Goal: Transaction & Acquisition: Download file/media

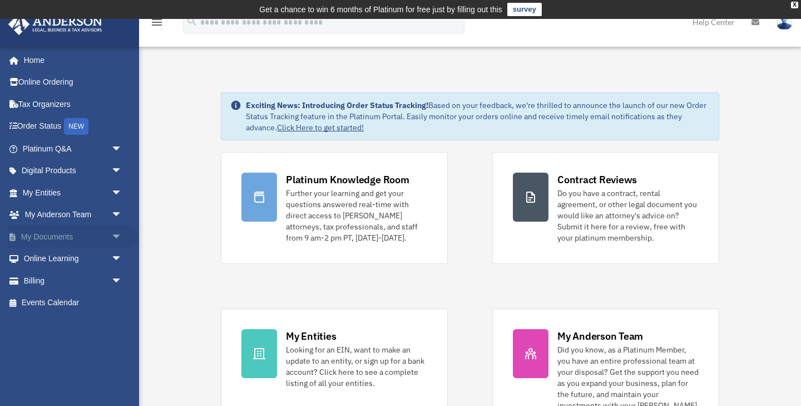
click at [46, 236] on link "My Documents arrow_drop_down" at bounding box center [73, 236] width 131 height 22
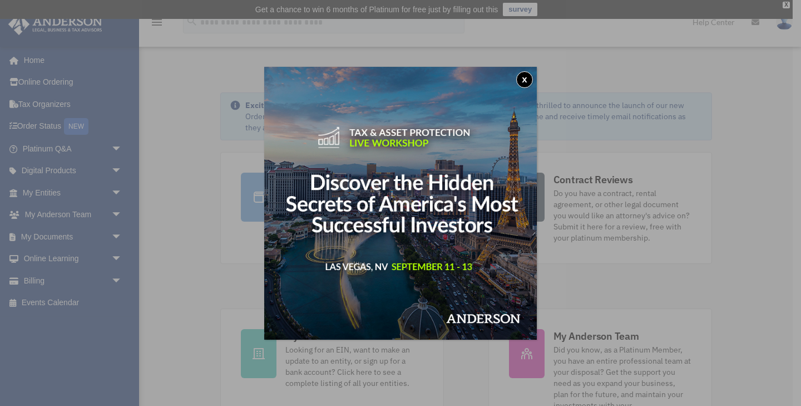
click at [517, 81] on button "x" at bounding box center [524, 79] width 17 height 17
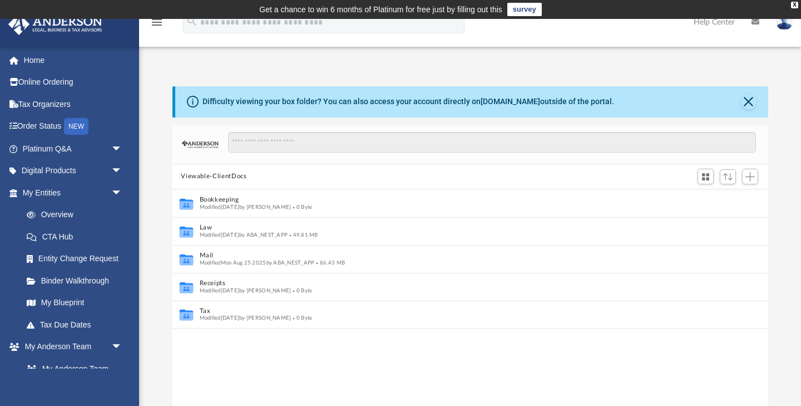
scroll to position [1, 1]
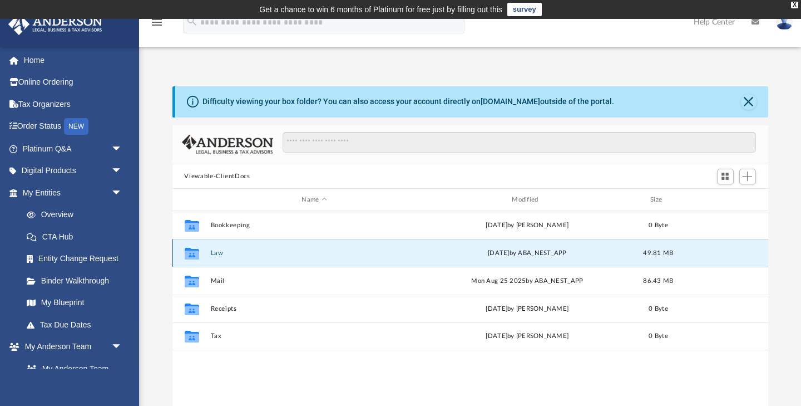
click at [226, 254] on button "Law" at bounding box center [314, 252] width 208 height 7
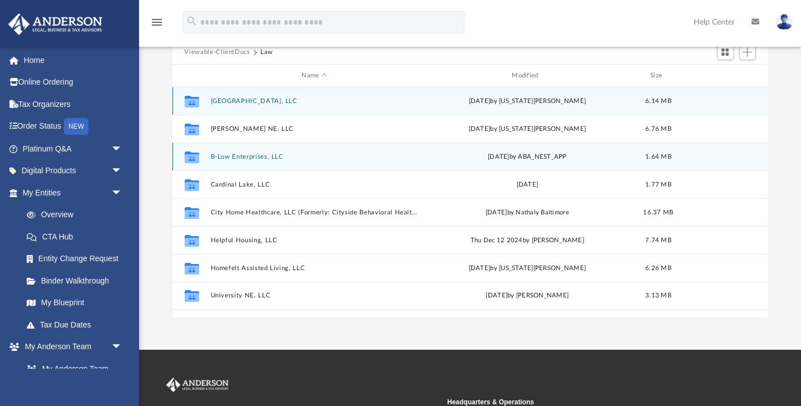
scroll to position [127, 0]
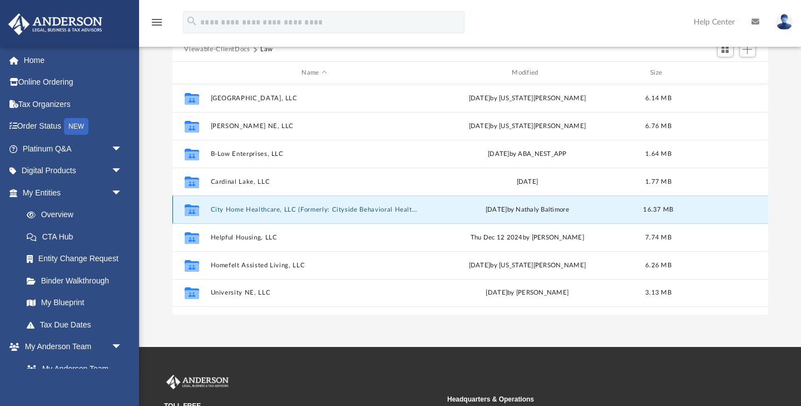
click at [269, 209] on button "City Home Healthcare, LLC (Formerly: Cityside Behavioral Health, LLC ) (Formerl…" at bounding box center [314, 209] width 208 height 7
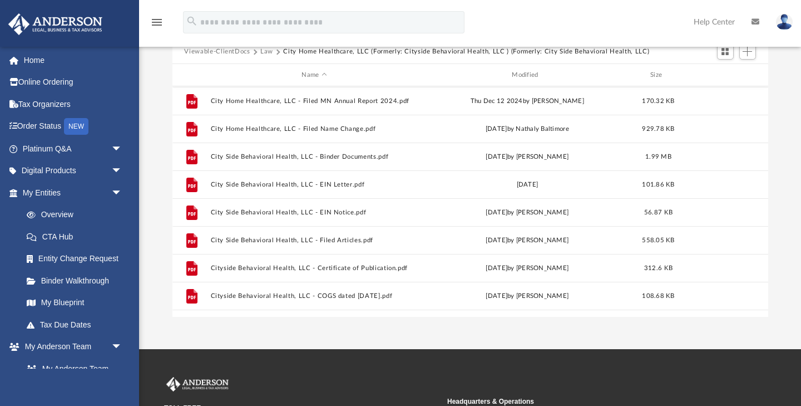
scroll to position [138, 0]
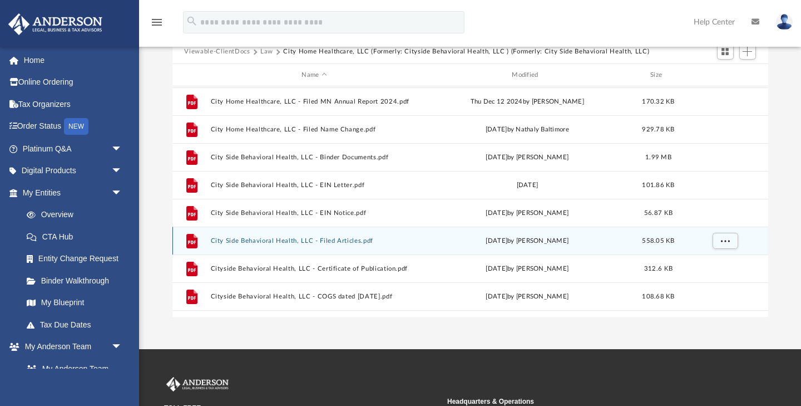
click at [295, 241] on button "City Side Behavioral Health, LLC - Filed Articles.pdf" at bounding box center [314, 240] width 208 height 7
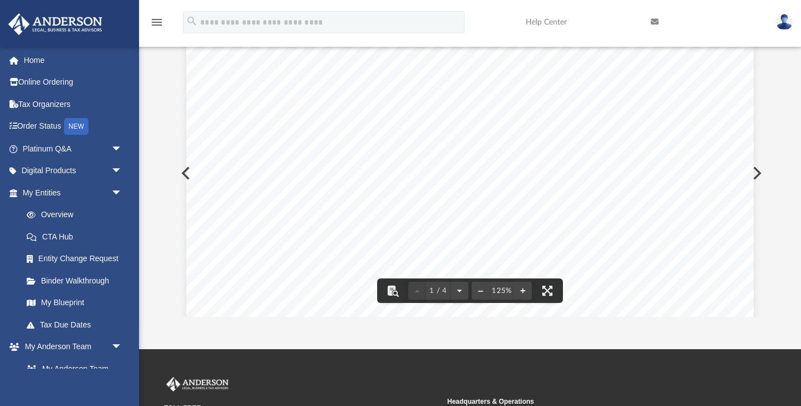
scroll to position [0, 0]
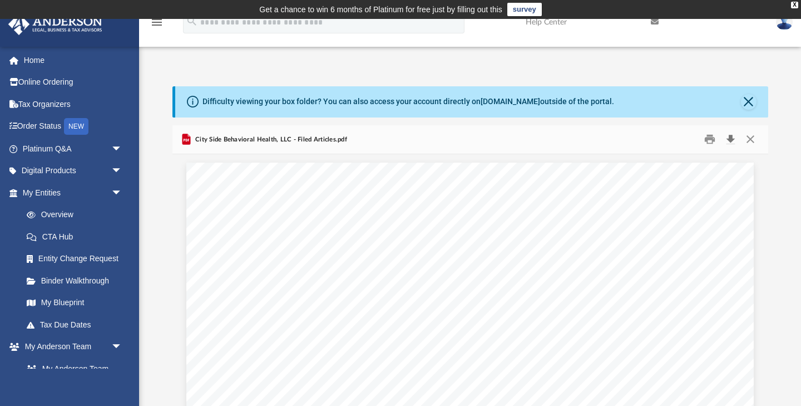
click at [728, 142] on button "Download" at bounding box center [731, 139] width 20 height 17
click at [749, 104] on button "Close" at bounding box center [749, 102] width 16 height 16
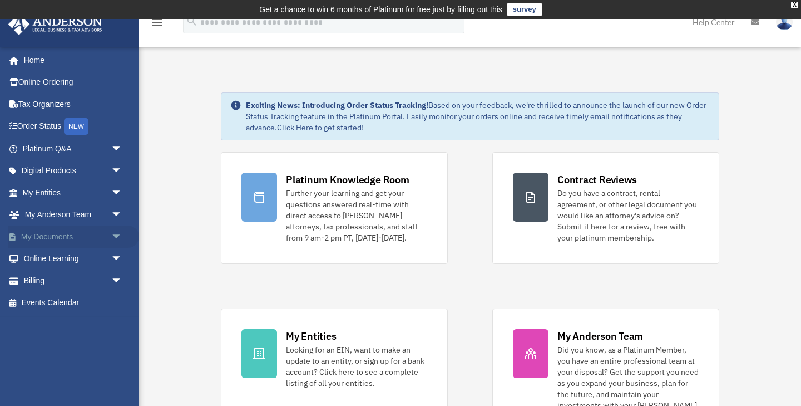
click at [59, 246] on link "My Documents arrow_drop_down" at bounding box center [73, 236] width 131 height 22
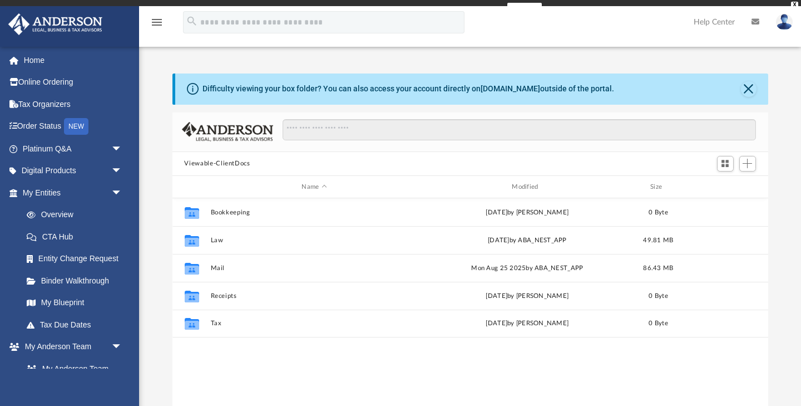
scroll to position [253, 596]
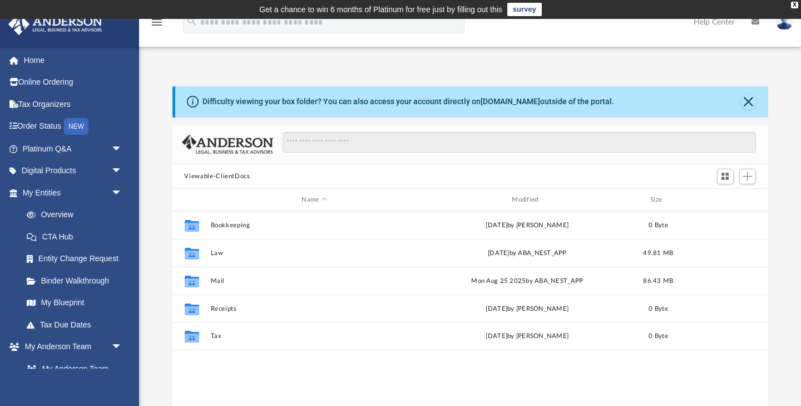
click at [755, 96] on div "Difficulty viewing your box folder? You can also access your account directly o…" at bounding box center [471, 101] width 593 height 31
click at [748, 97] on button "Close" at bounding box center [749, 102] width 16 height 16
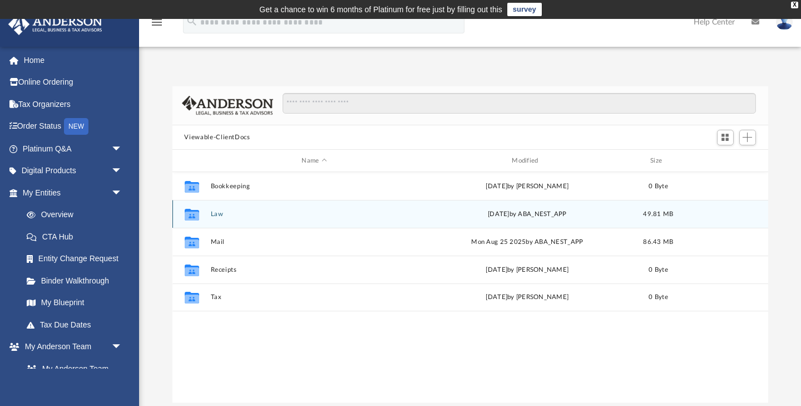
click at [213, 211] on button "Law" at bounding box center [314, 213] width 208 height 7
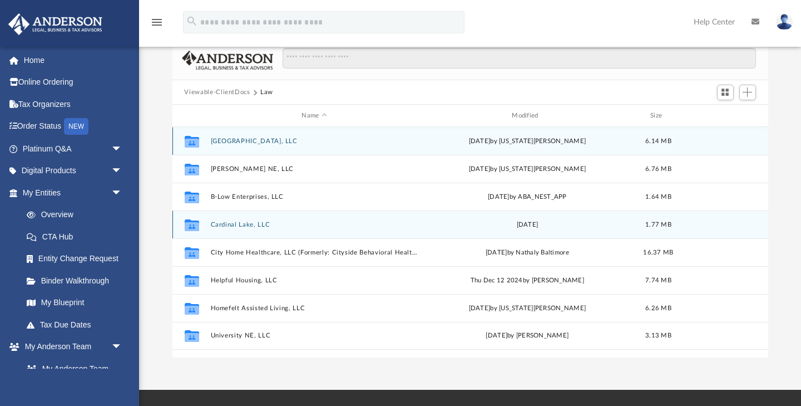
scroll to position [58, 0]
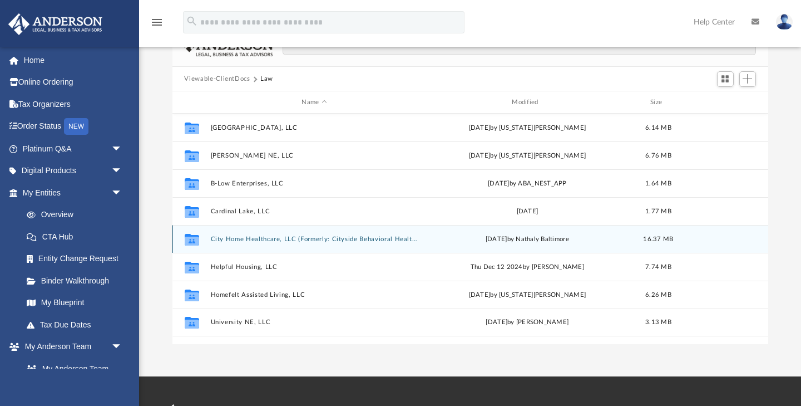
click at [278, 237] on button "City Home Healthcare, LLC (Formerly: Cityside Behavioral Health, LLC ) (Formerl…" at bounding box center [314, 238] width 208 height 7
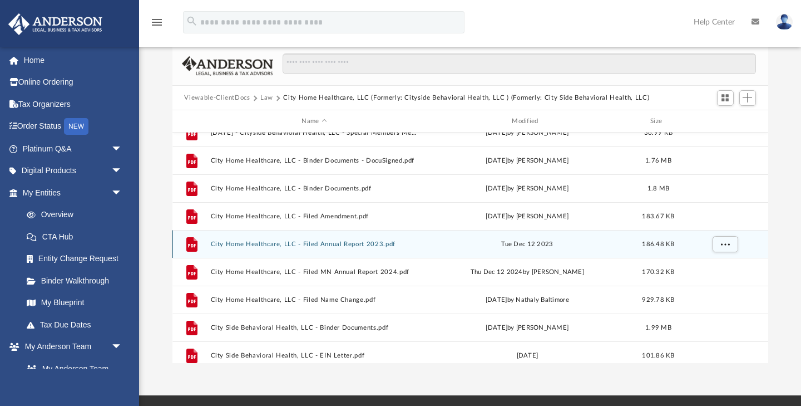
scroll to position [11, 0]
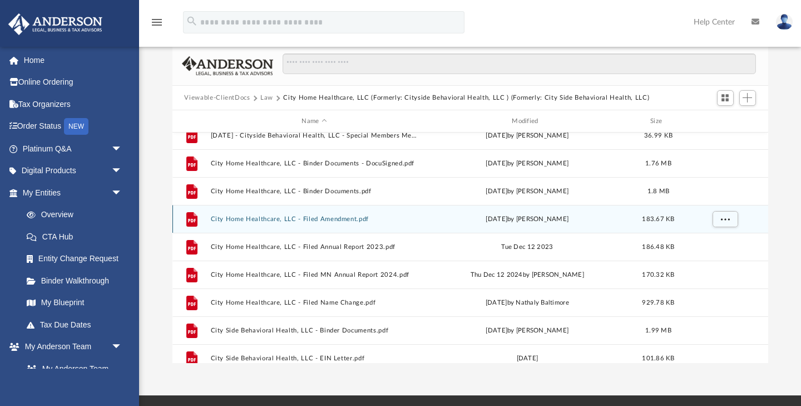
click at [280, 216] on button "City Home Healthcare, LLC - Filed Amendment.pdf" at bounding box center [314, 218] width 208 height 7
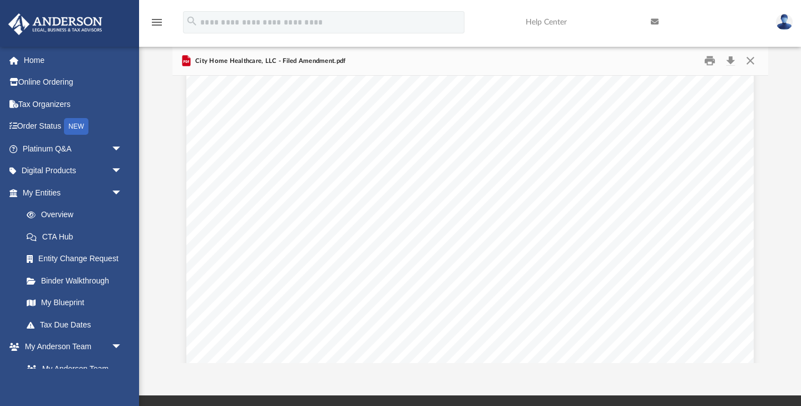
scroll to position [98, 0]
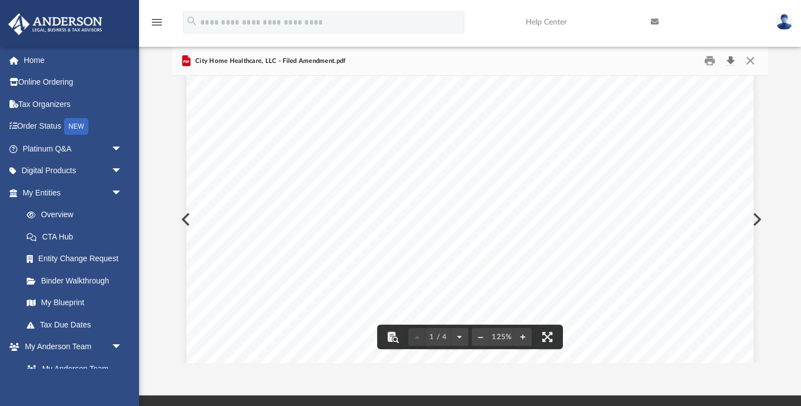
click at [732, 60] on button "Download" at bounding box center [731, 60] width 20 height 17
